Goal: Task Accomplishment & Management: Use online tool/utility

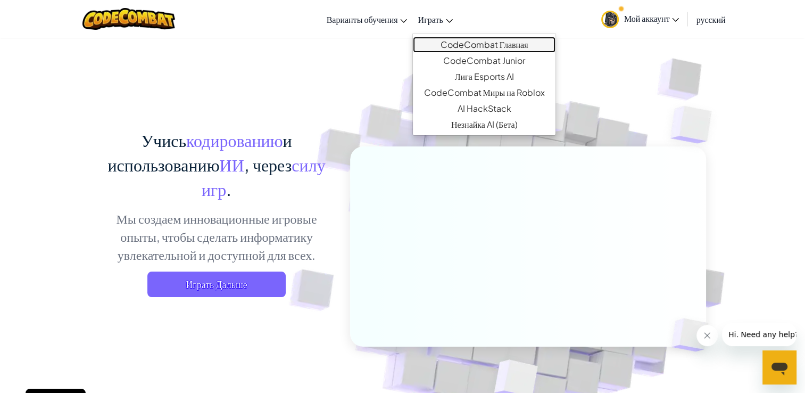
click at [447, 41] on link "CodeCombat Главная" at bounding box center [484, 45] width 142 height 16
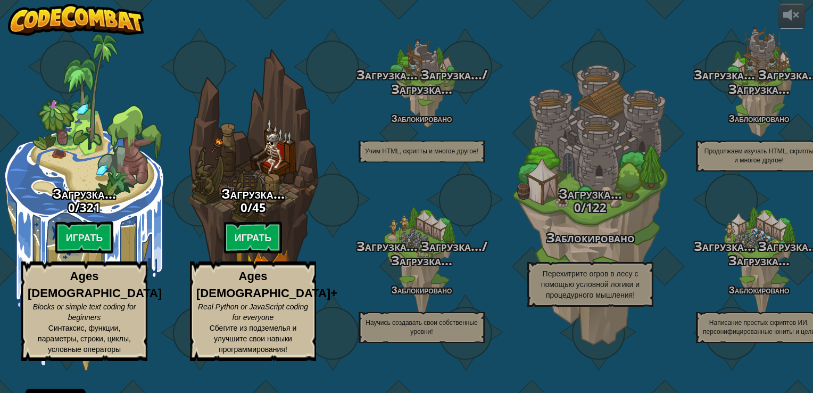
select select "ru"
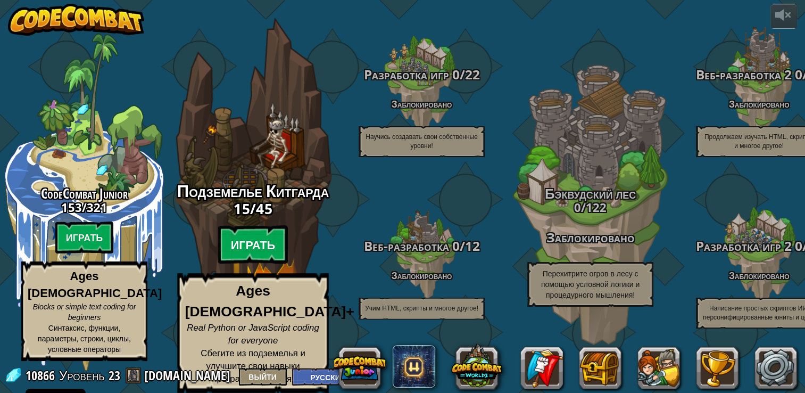
click at [260, 247] on btn "Играть" at bounding box center [253, 245] width 70 height 38
select select "ru"
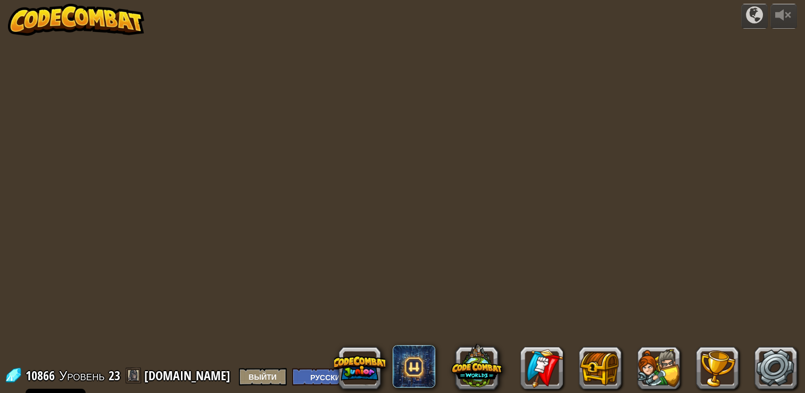
select select "ru"
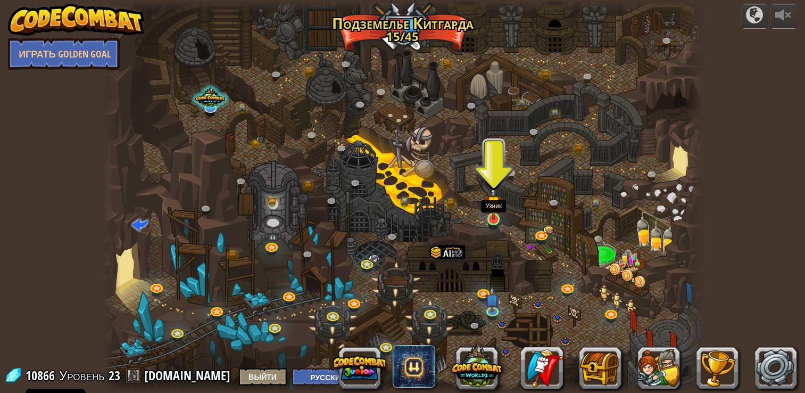
click at [492, 215] on img at bounding box center [493, 203] width 15 height 35
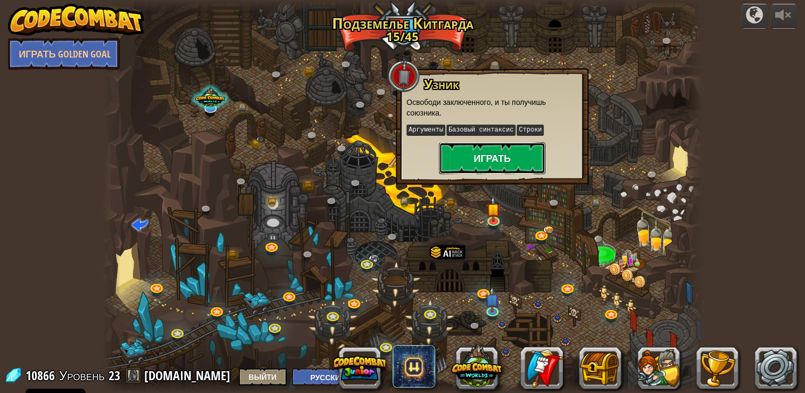
click at [504, 161] on button "Играть" at bounding box center [492, 158] width 106 height 32
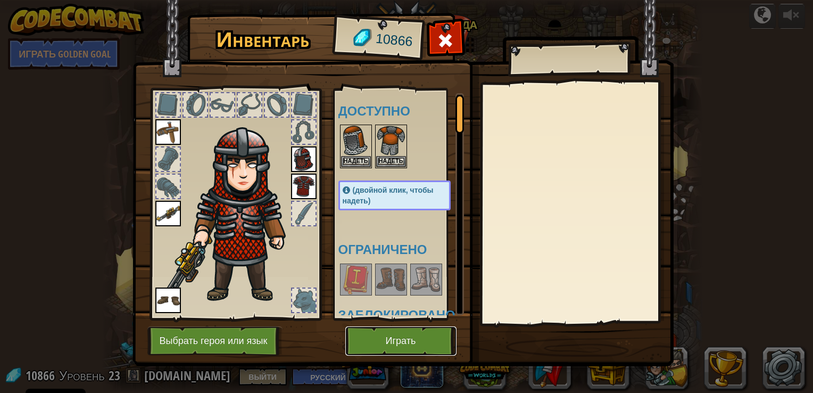
click at [380, 342] on button "Играть" at bounding box center [400, 340] width 111 height 29
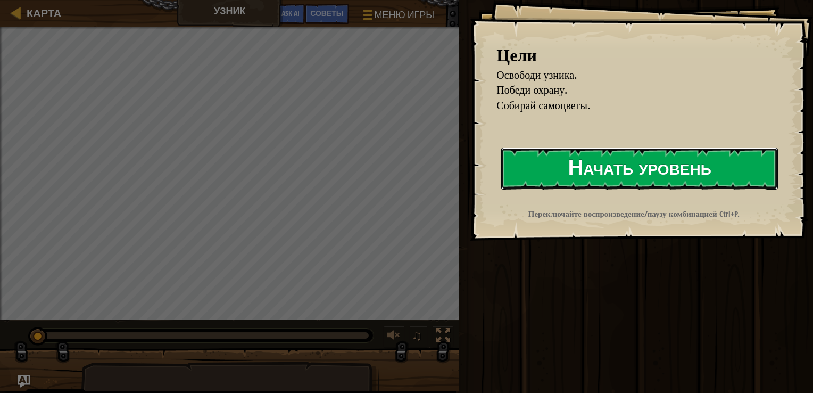
click at [570, 163] on button "Начать уровень" at bounding box center [639, 168] width 277 height 42
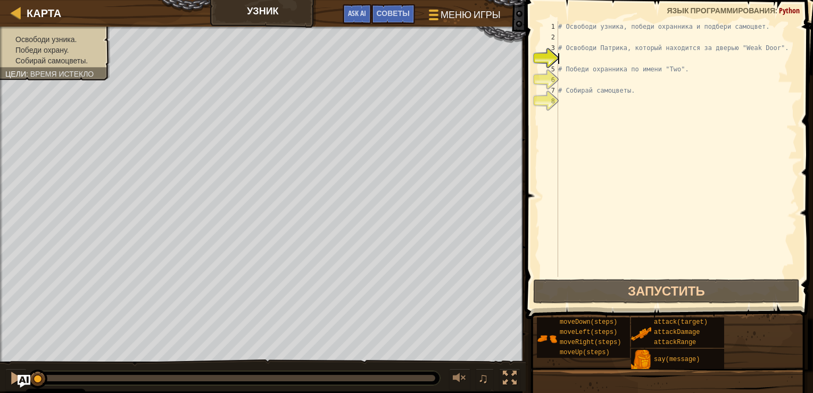
click at [570, 39] on div "# Освободи узника, победи охранника и подбери самоцвет. # Освободи Патрика, кот…" at bounding box center [676, 159] width 241 height 277
type textarea "р"
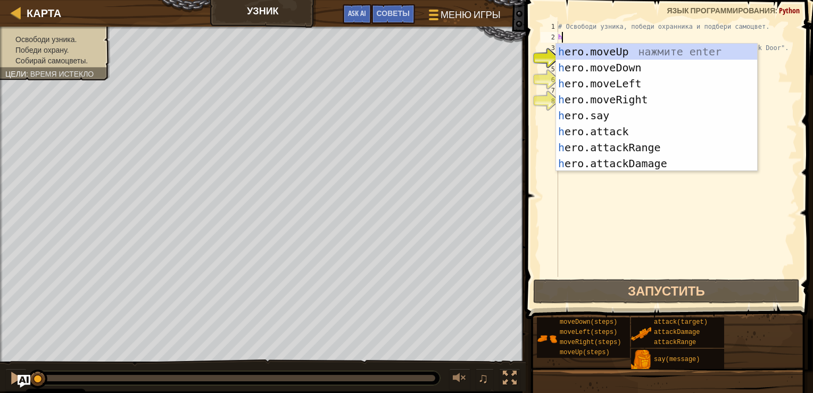
type textarea "h"
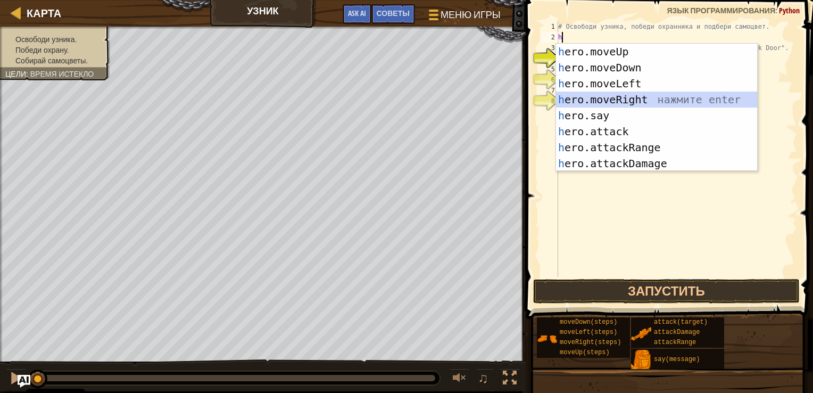
click at [619, 100] on div "h ero.moveUp нажмите enter h ero.moveDown нажмите enter h ero.moveLeft нажмите …" at bounding box center [656, 124] width 201 height 160
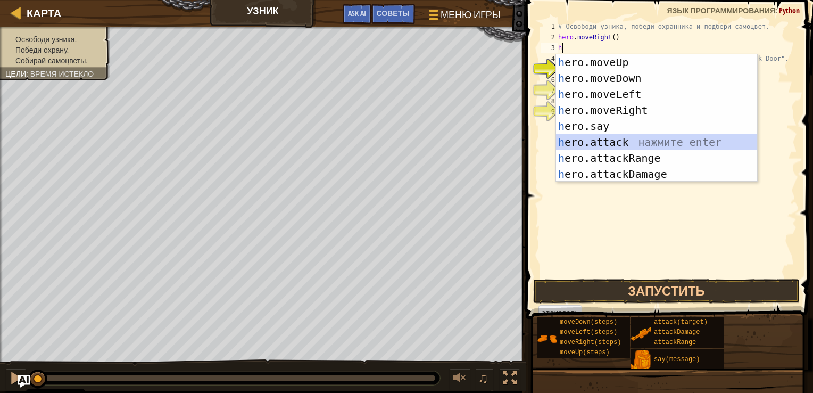
click at [606, 144] on div "h ero.moveUp нажмите enter h ero.moveDown нажмите enter h ero.moveLeft нажмите …" at bounding box center [656, 134] width 201 height 160
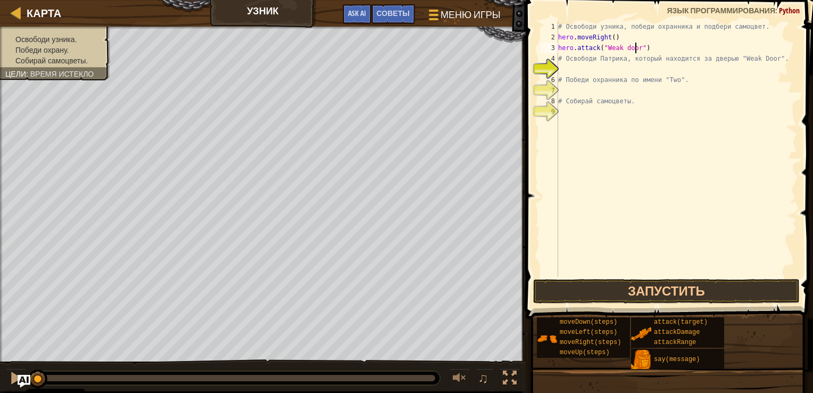
scroll to position [5, 6]
click at [672, 287] on button "Запустить" at bounding box center [666, 291] width 266 height 24
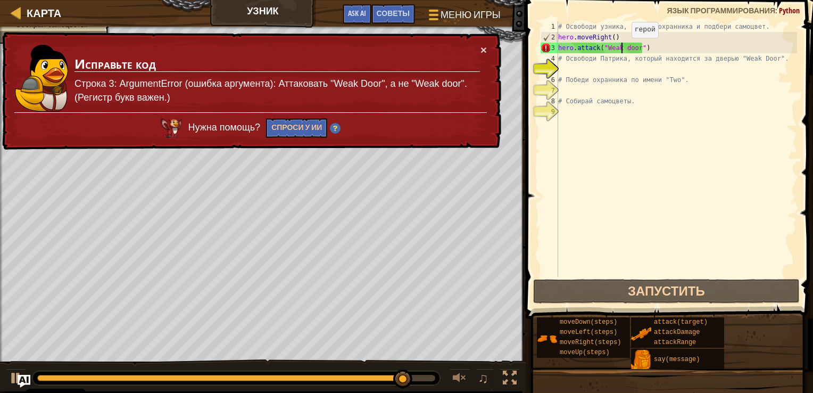
click at [622, 48] on div "# Освободи узника, победи охранника и подбери самоцвет. hero . moveRight ( ) he…" at bounding box center [676, 159] width 241 height 277
click at [626, 50] on div "# Освободи узника, победи охранника и подбери самоцвет. hero . moveRight ( ) he…" at bounding box center [676, 159] width 241 height 277
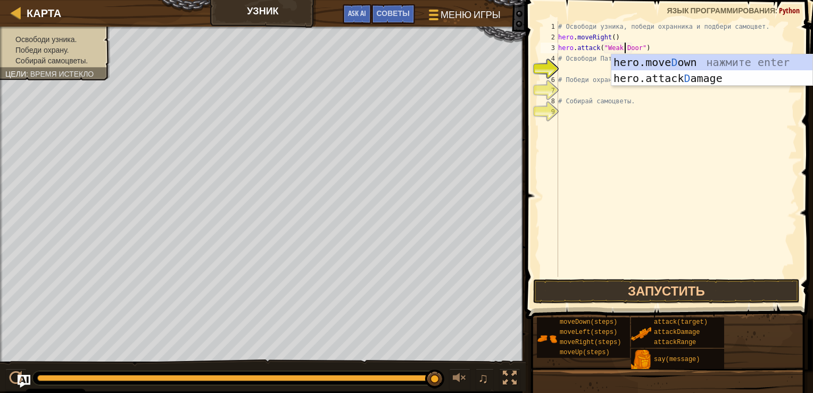
scroll to position [5, 5]
type textarea "hero.attack("Weak Door")"
click at [605, 284] on button "Запустить" at bounding box center [666, 291] width 266 height 24
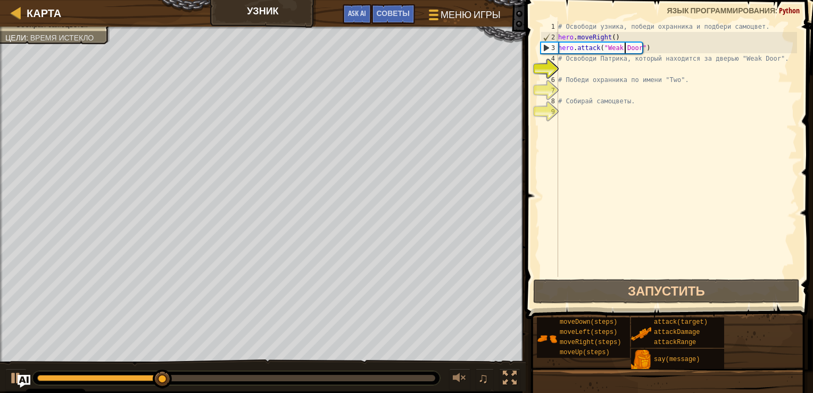
click at [565, 67] on div "# Освободи узника, победи охранника и подбери самоцвет. hero . moveRight ( ) he…" at bounding box center [676, 159] width 241 height 277
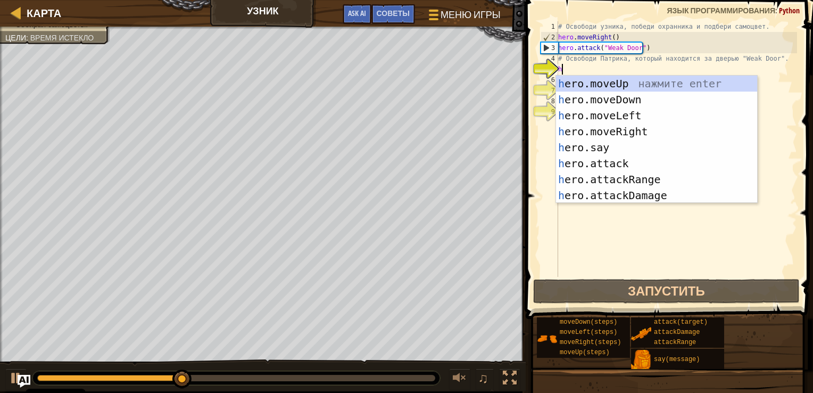
type textarea "h"
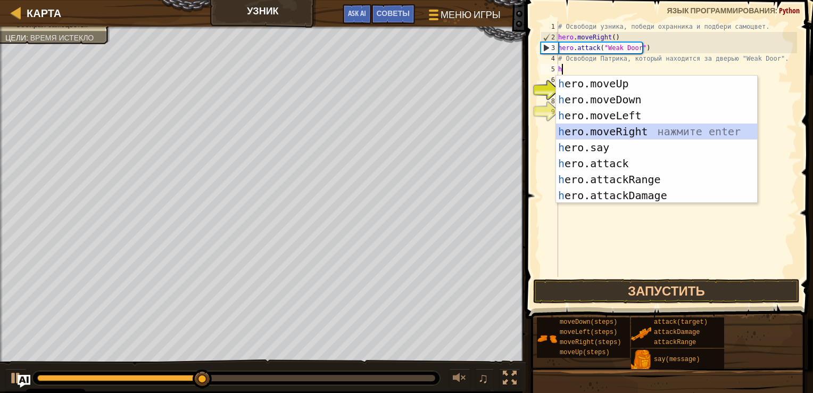
click at [691, 136] on div "h ero.moveUp нажмите enter h ero.moveDown нажмите enter h ero.moveLeft нажмите …" at bounding box center [656, 156] width 201 height 160
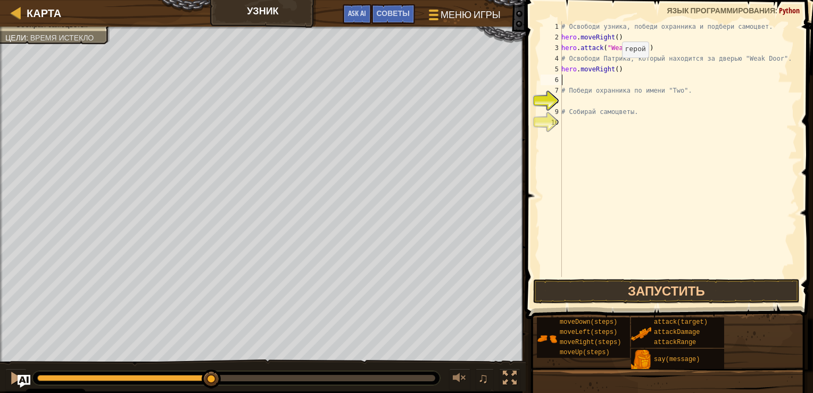
click at [615, 68] on div "# Освободи узника, победи охранника и подбери самоцвет. hero . moveRight ( ) he…" at bounding box center [678, 159] width 238 height 277
type textarea "hero.moveRight(3)"
click at [571, 78] on div "# Освободи узника, победи охранника и подбери самоцвет. hero . moveRight ( ) he…" at bounding box center [678, 159] width 238 height 277
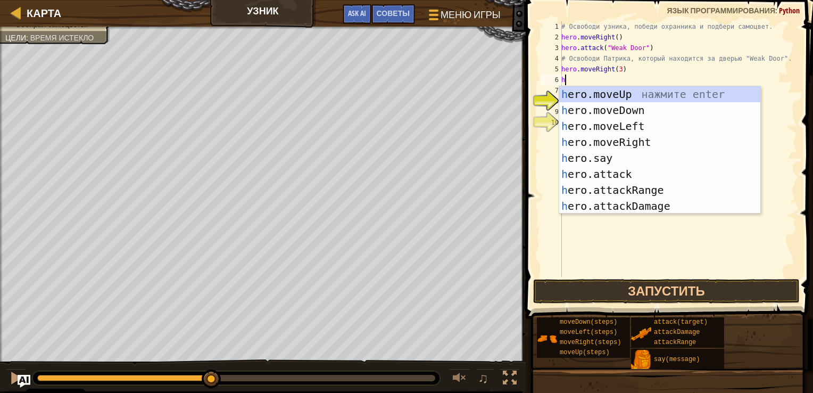
type textarea "h"
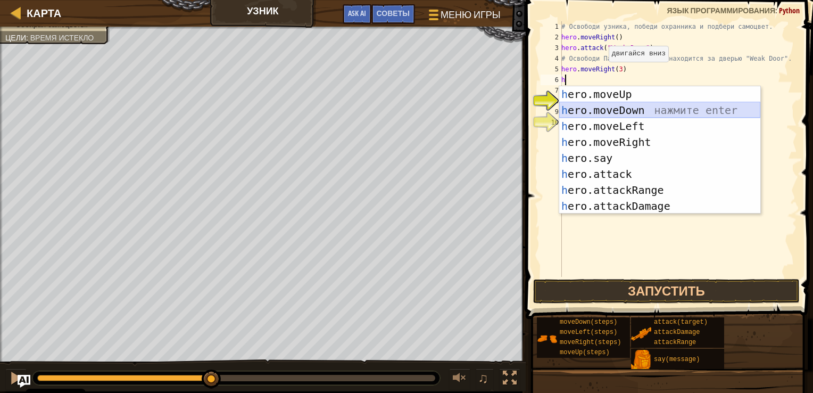
click at [617, 111] on div "h ero.moveUp нажмите enter h ero.moveDown нажмите enter h ero.moveLeft нажмите …" at bounding box center [659, 166] width 201 height 160
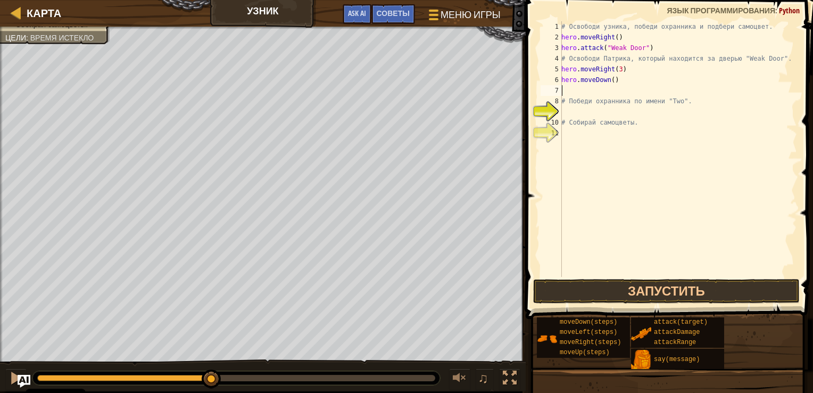
click at [586, 89] on div "# Освободи узника, победи охранника и подбери самоцвет. hero . moveRight ( ) he…" at bounding box center [678, 159] width 238 height 277
click at [610, 80] on div "# Освободи узника, победи охранника и подбери самоцвет. hero . moveRight ( ) he…" at bounding box center [678, 159] width 238 height 277
type textarea "hero.moveDown(2)"
click at [574, 94] on div "# Освободи узника, победи охранника и подбери самоцвет. hero . moveRight ( ) he…" at bounding box center [678, 159] width 238 height 277
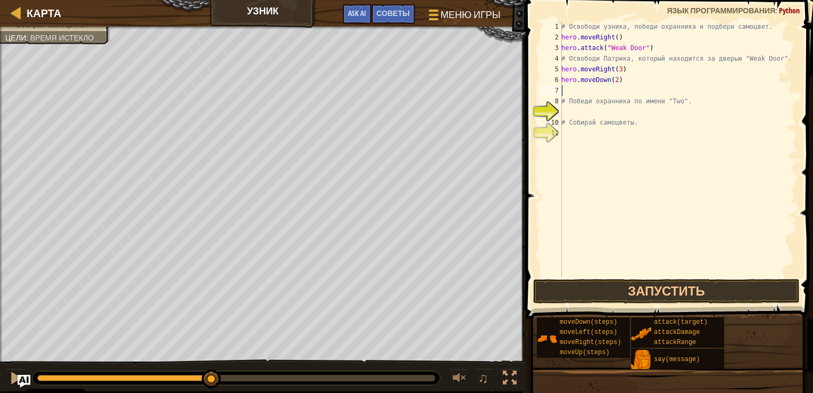
scroll to position [5, 0]
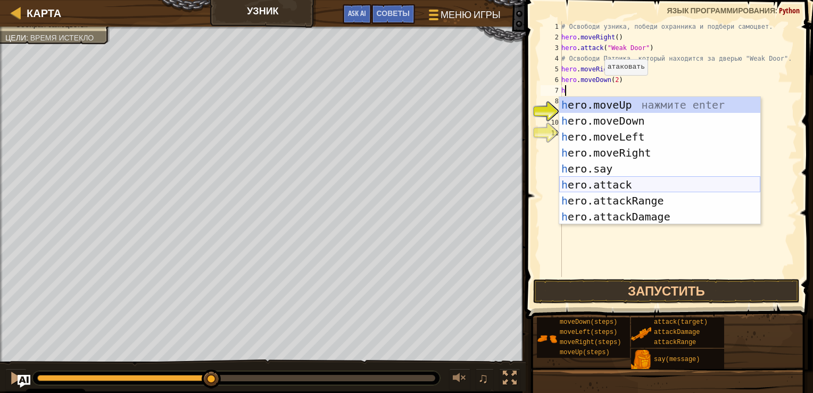
click at [572, 185] on div "h ero.moveUp нажмите enter h ero.moveDown нажмите enter h ero.moveLeft нажмите …" at bounding box center [659, 177] width 201 height 160
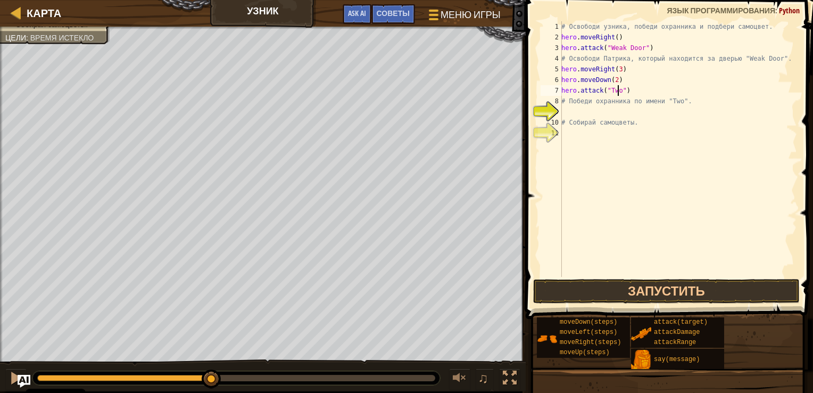
scroll to position [5, 4]
type textarea "hero.attack("Two")"
click at [616, 286] on button "Запустить" at bounding box center [666, 291] width 266 height 24
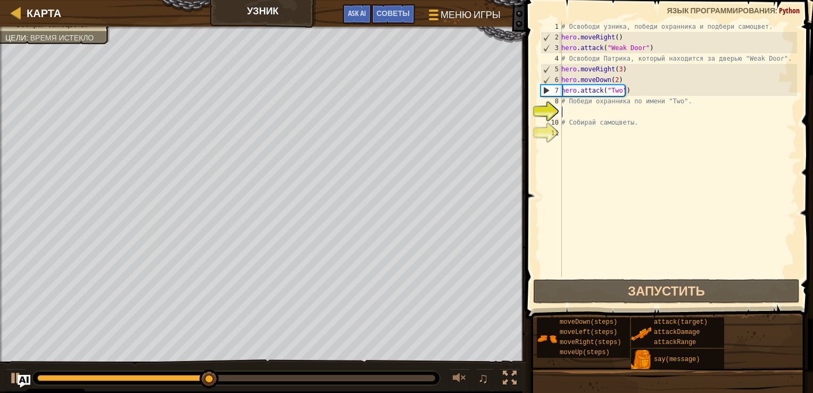
click at [573, 112] on div "# Освободи узника, победи охранника и подбери самоцвет. hero . moveRight ( ) he…" at bounding box center [678, 159] width 238 height 277
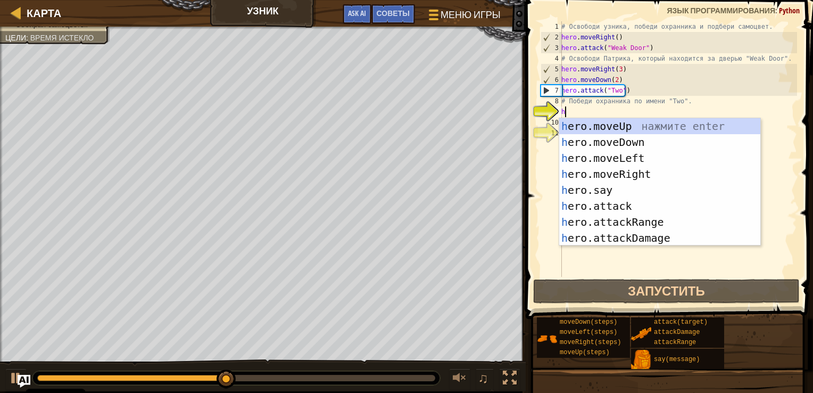
type textarea "h"
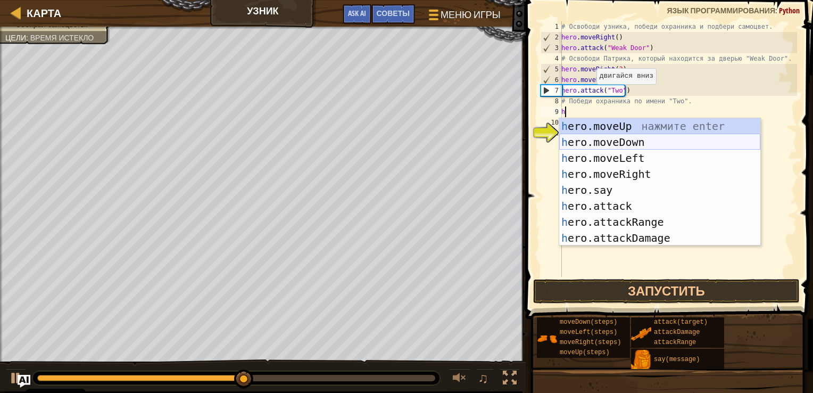
click at [652, 145] on div "h ero.moveUp нажмите enter h ero.moveDown нажмите enter h ero.moveLeft нажмите …" at bounding box center [659, 198] width 201 height 160
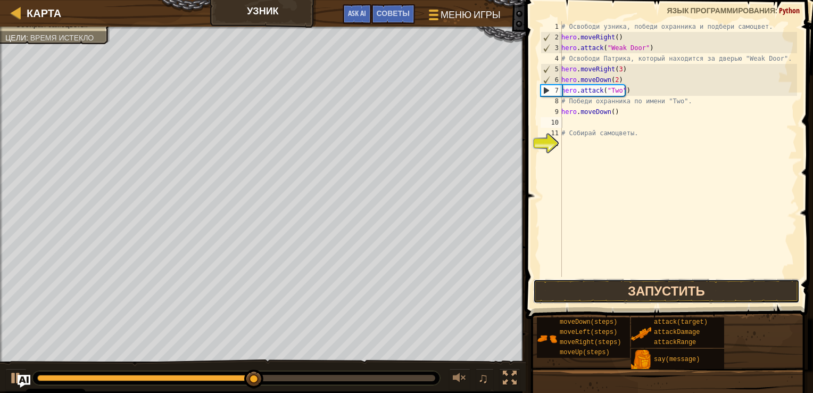
click at [647, 292] on button "Запустить" at bounding box center [666, 291] width 266 height 24
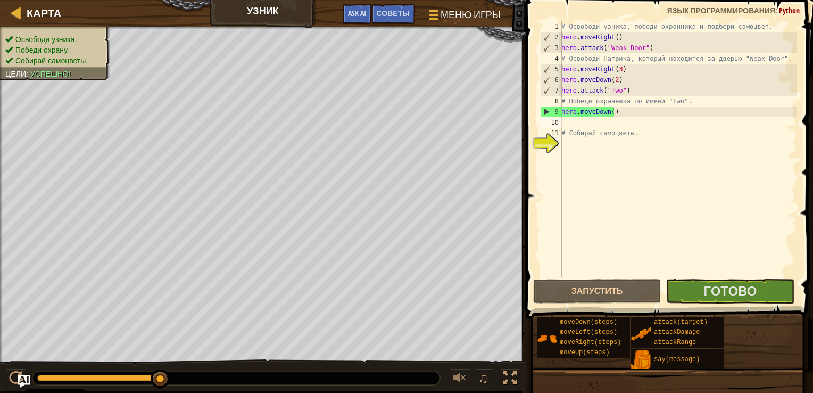
click at [713, 305] on span at bounding box center [670, 144] width 296 height 350
click at [702, 291] on button "Готово" at bounding box center [730, 291] width 128 height 24
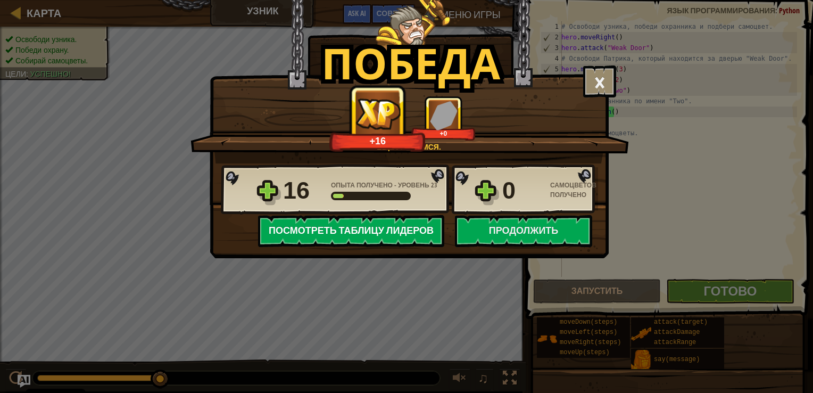
click at [404, 233] on button "Посмотреть Таблицу лидеров" at bounding box center [351, 231] width 186 height 32
select select "ru"
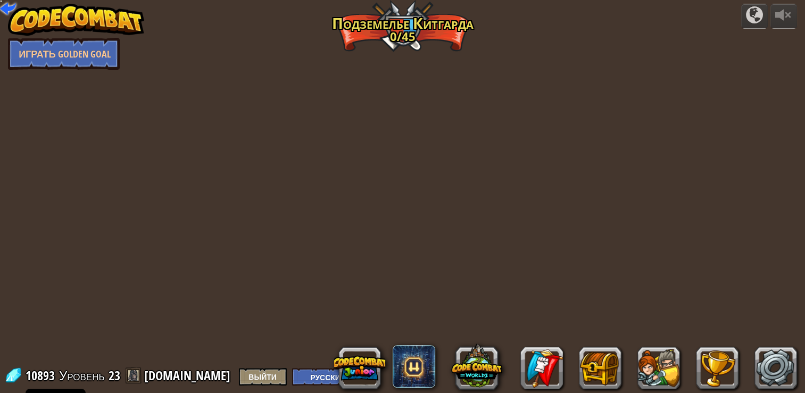
select select "ru"
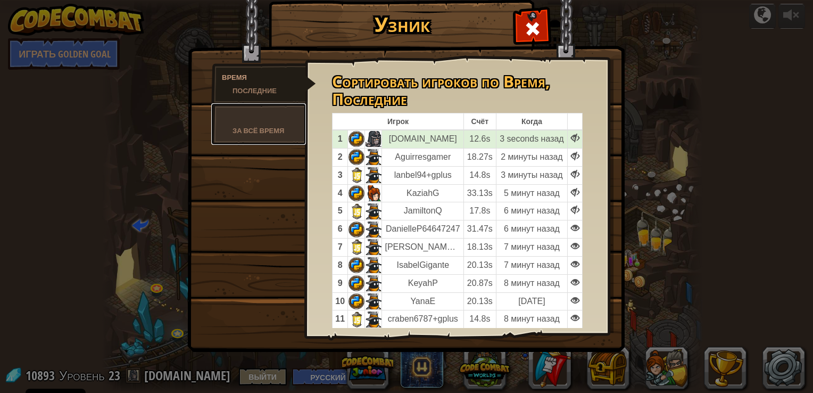
click at [259, 122] on div at bounding box center [258, 117] width 73 height 13
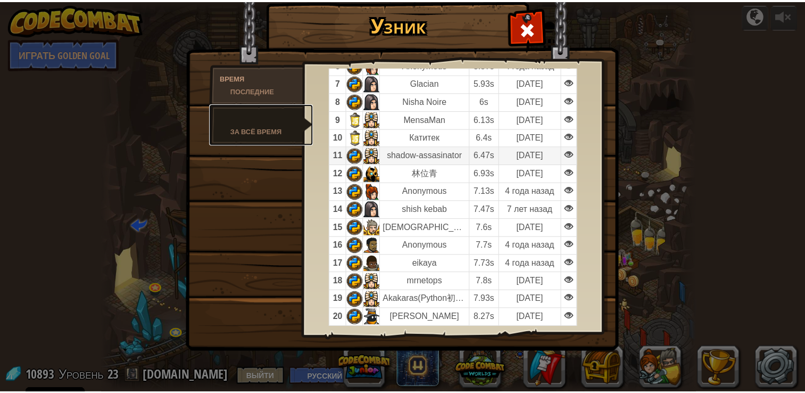
scroll to position [197, 0]
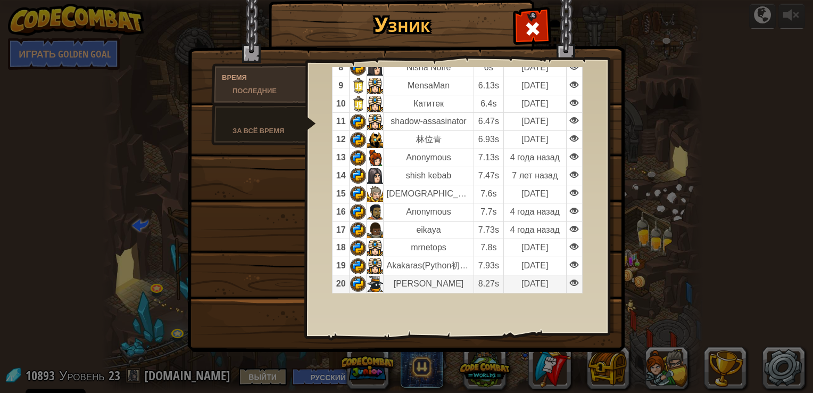
click at [376, 283] on td at bounding box center [374, 284] width 17 height 18
click at [526, 22] on span at bounding box center [532, 28] width 17 height 17
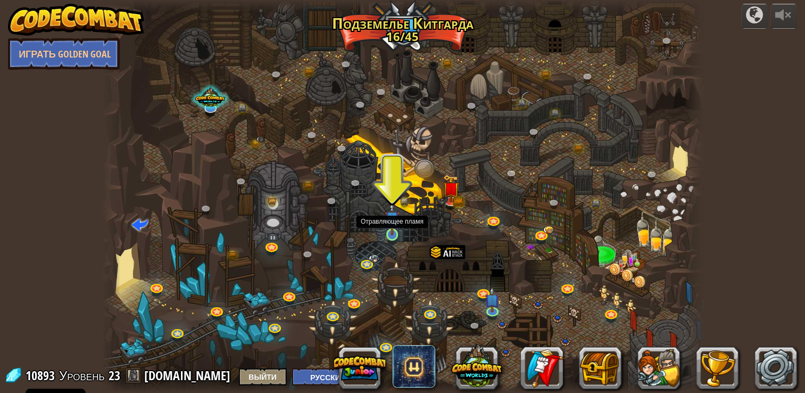
click at [391, 231] on img at bounding box center [392, 218] width 15 height 35
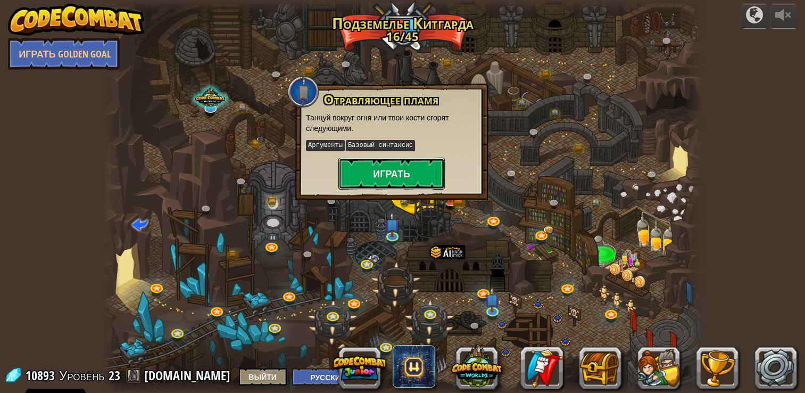
click at [405, 178] on button "Играть" at bounding box center [391, 173] width 106 height 32
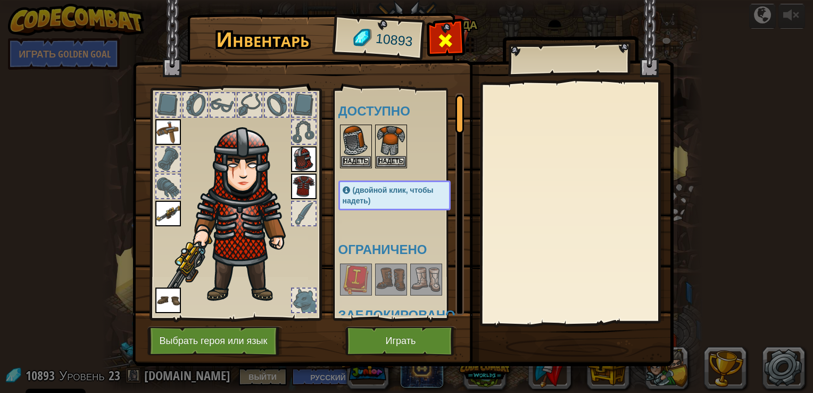
click at [440, 39] on span at bounding box center [445, 40] width 17 height 17
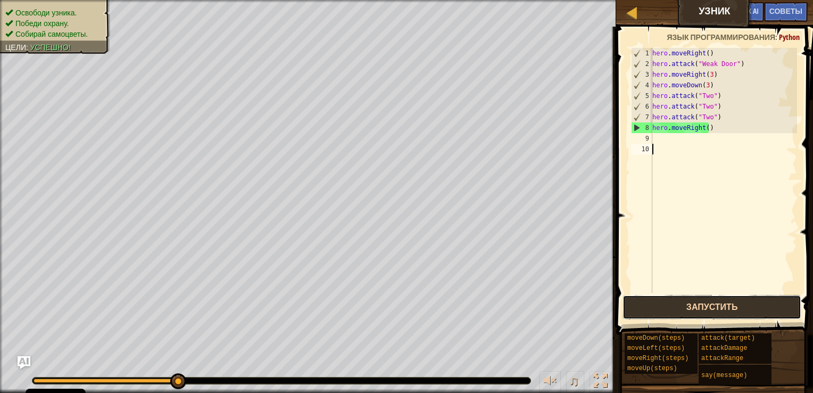
click at [696, 307] on button "Запустить" at bounding box center [711, 307] width 179 height 24
